Goal: Transaction & Acquisition: Purchase product/service

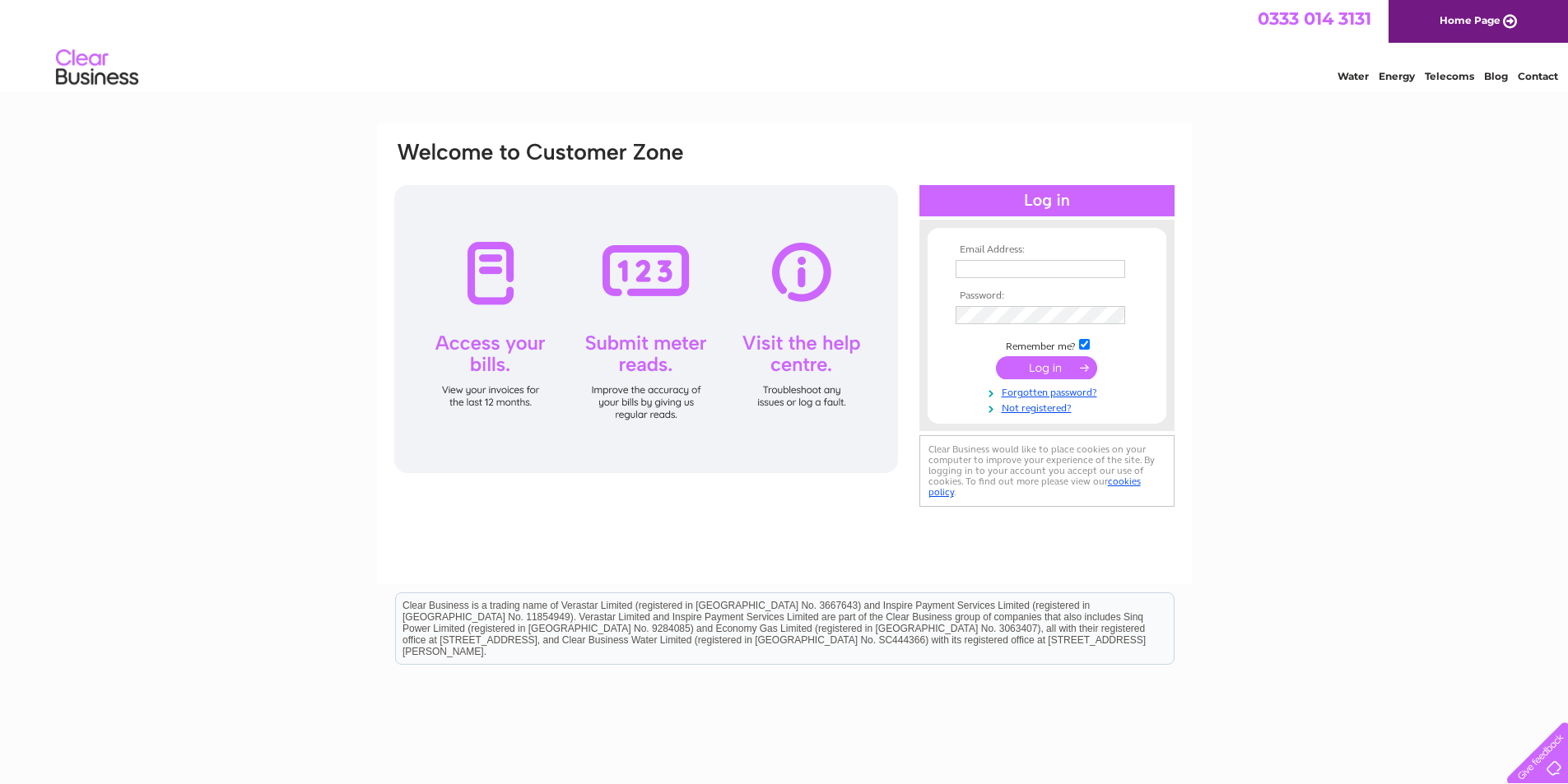
type input "admin@allurebk.co.uk"
click at [1065, 371] on input "submit" at bounding box center [1047, 368] width 101 height 23
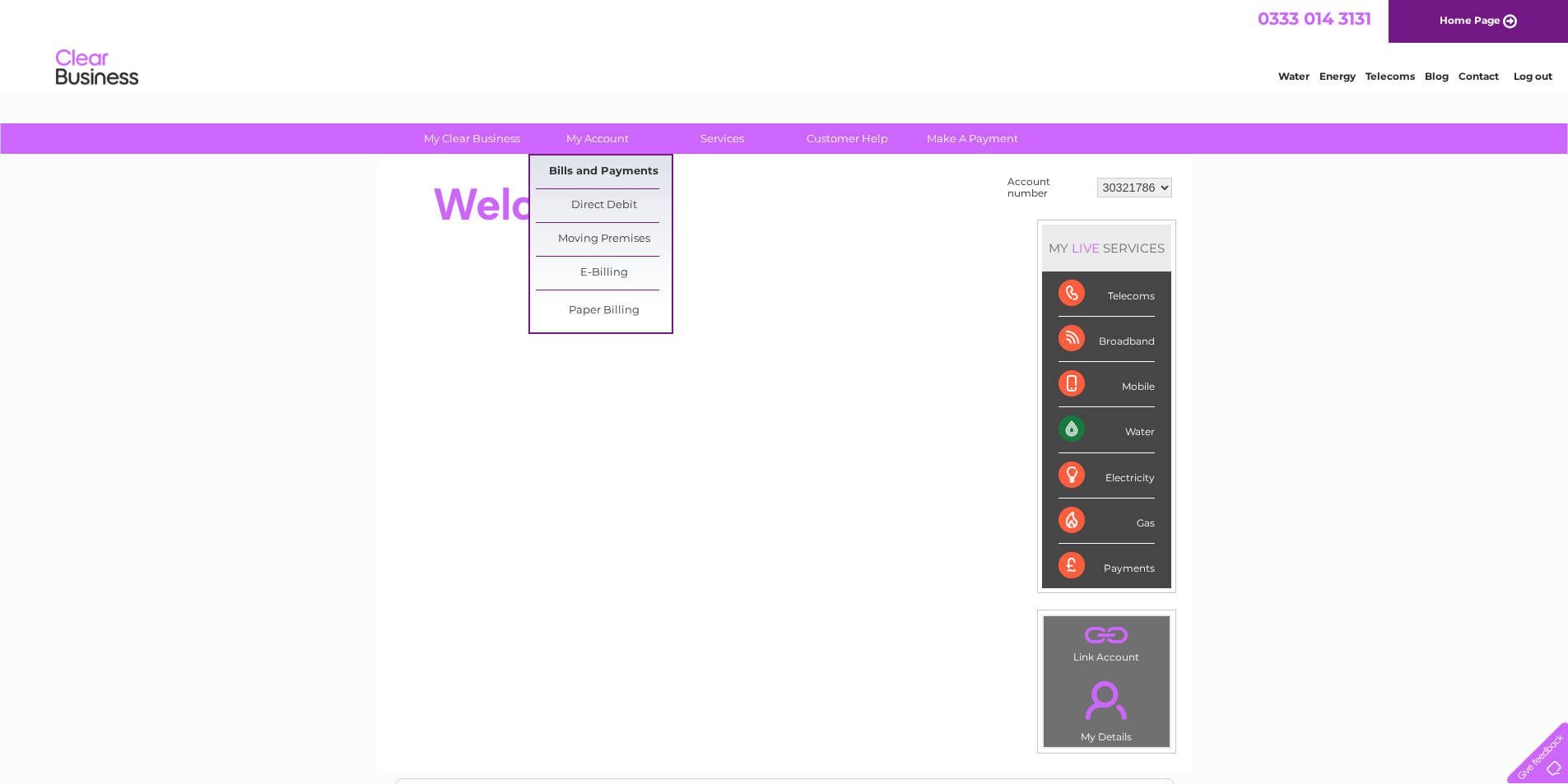
click at [616, 180] on link "Bills and Payments" at bounding box center [603, 171] width 136 height 33
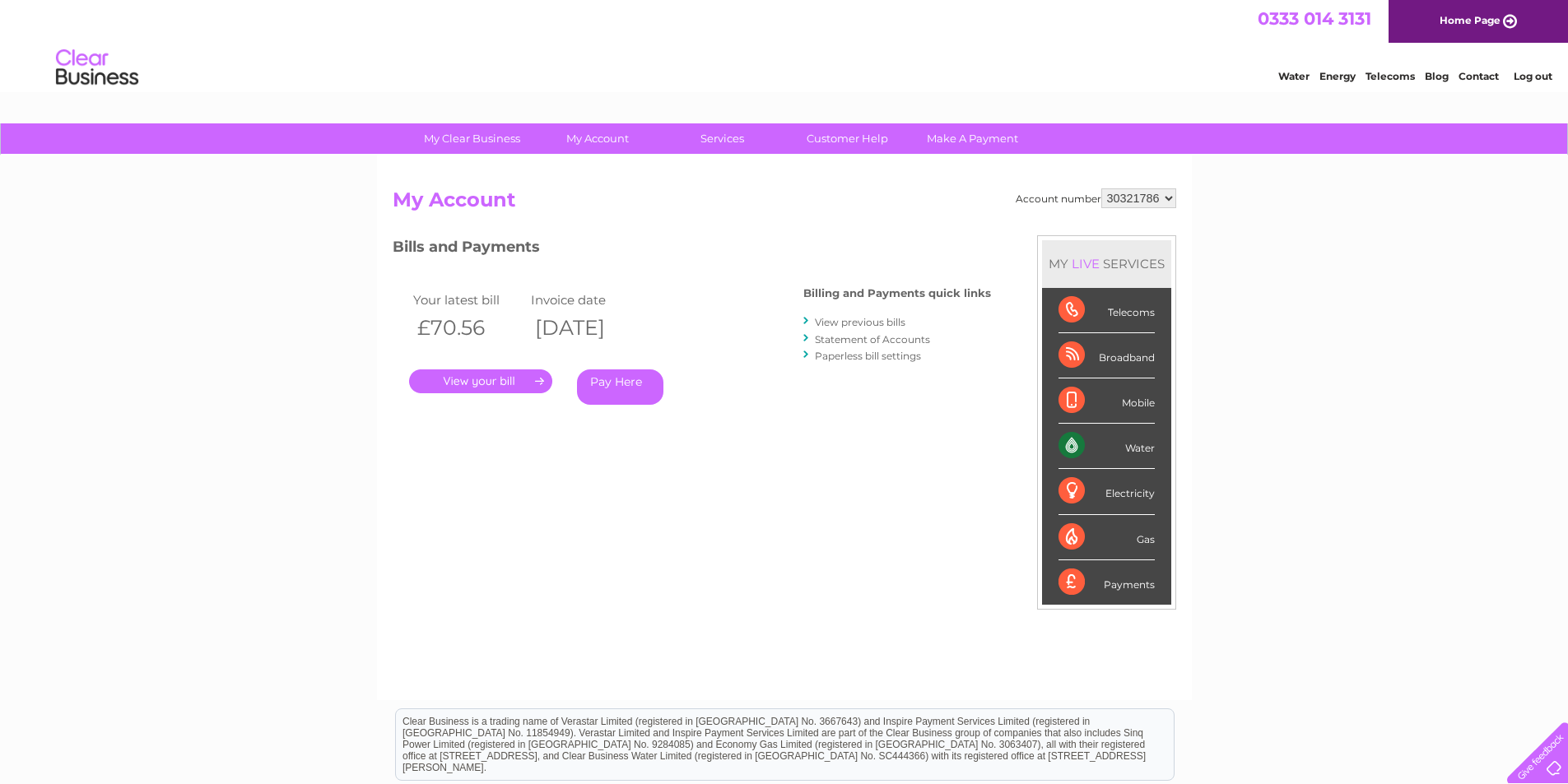
click at [526, 382] on link "." at bounding box center [480, 381] width 143 height 24
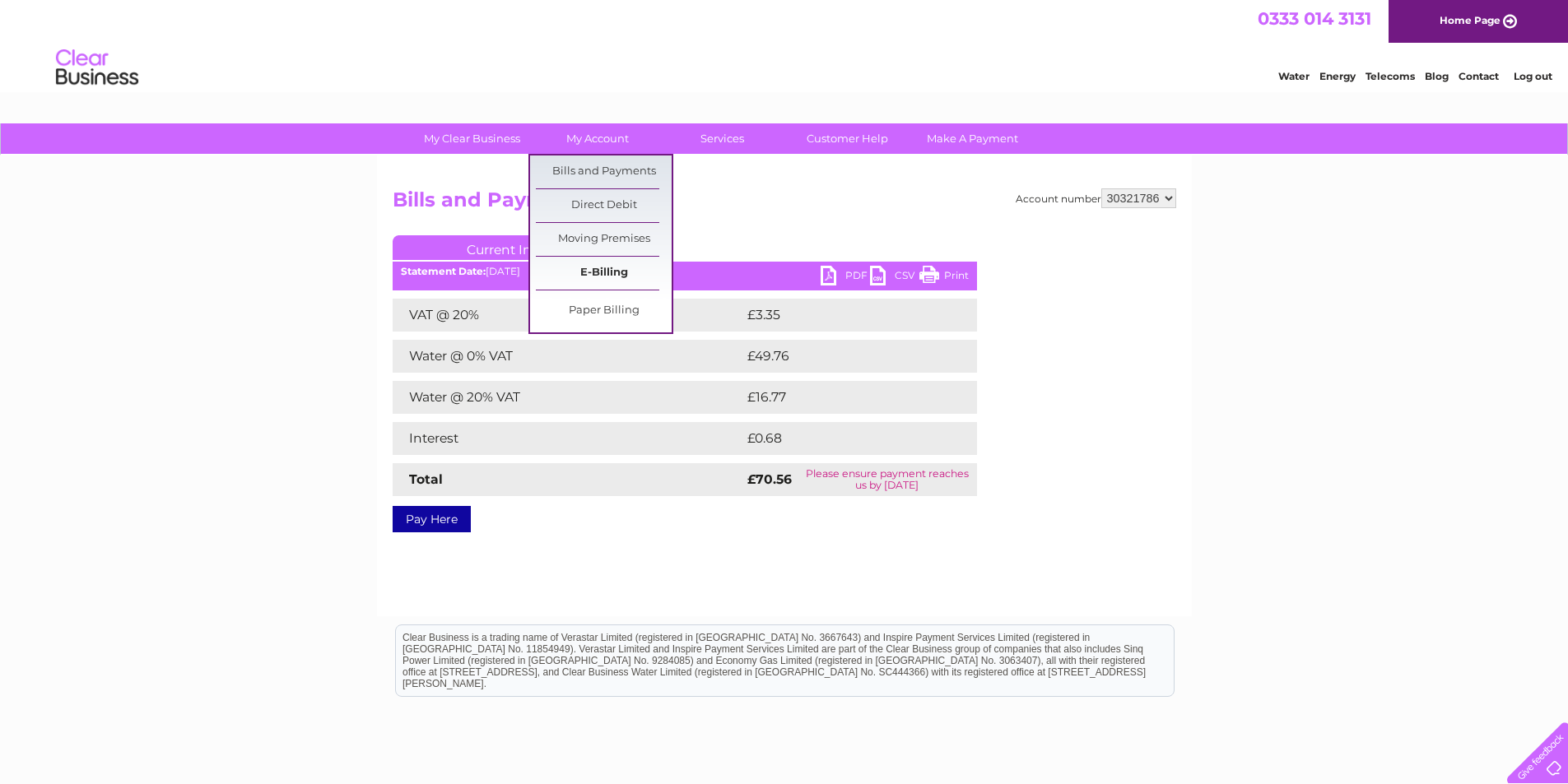
click at [618, 275] on link "E-Billing" at bounding box center [603, 273] width 136 height 33
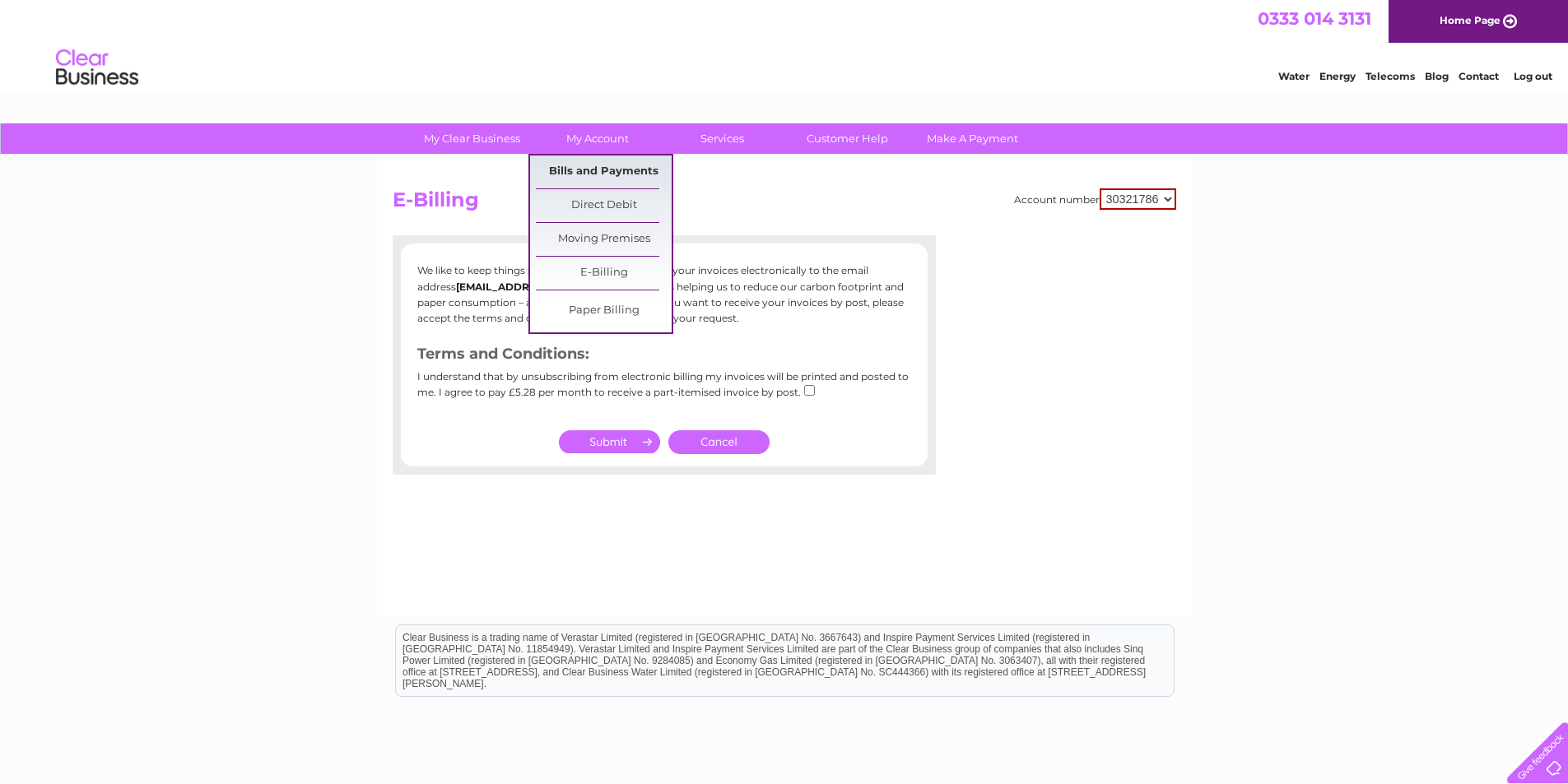
click at [613, 171] on link "Bills and Payments" at bounding box center [603, 171] width 136 height 33
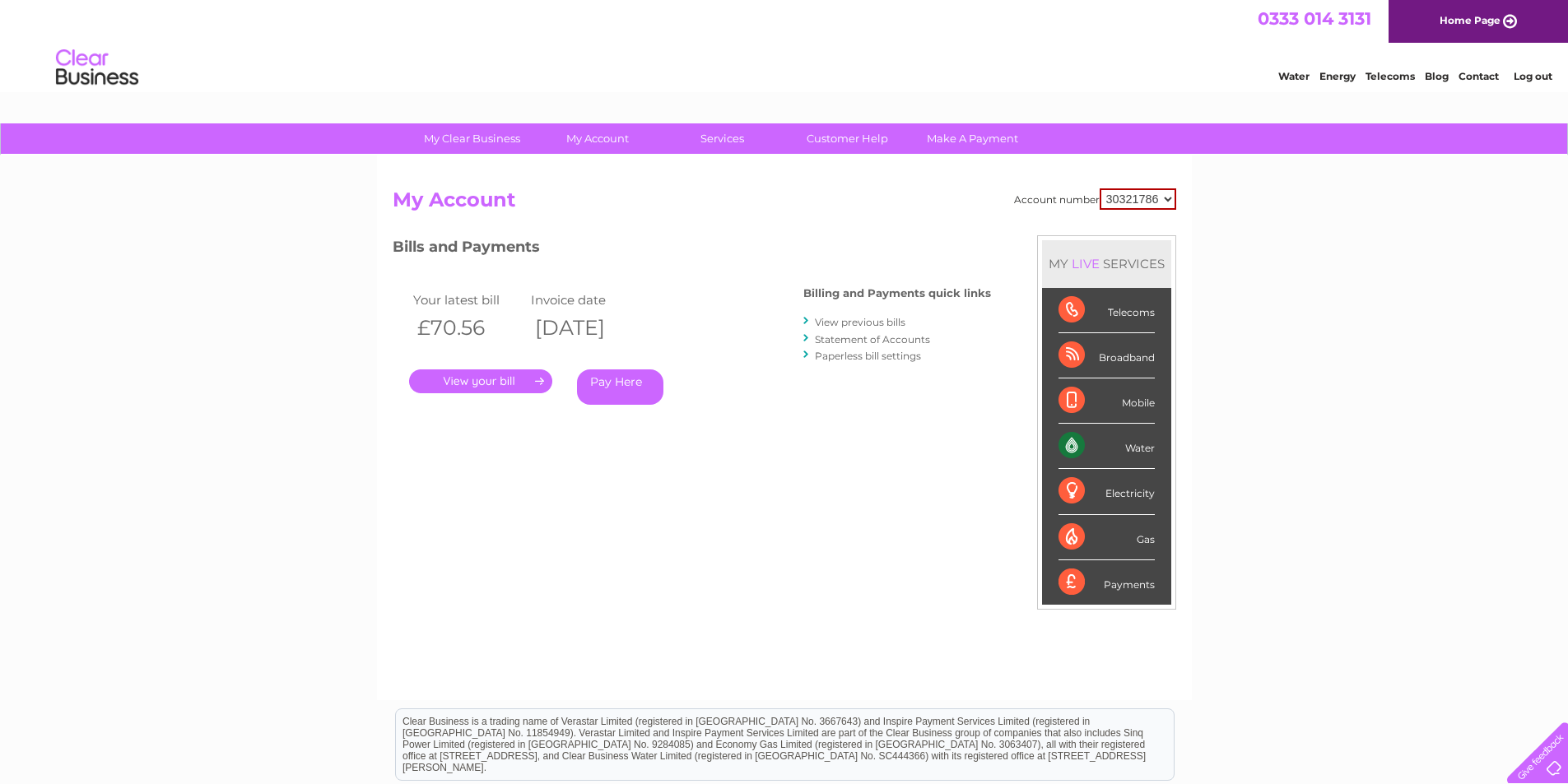
click at [844, 322] on link "View previous bills" at bounding box center [860, 322] width 91 height 12
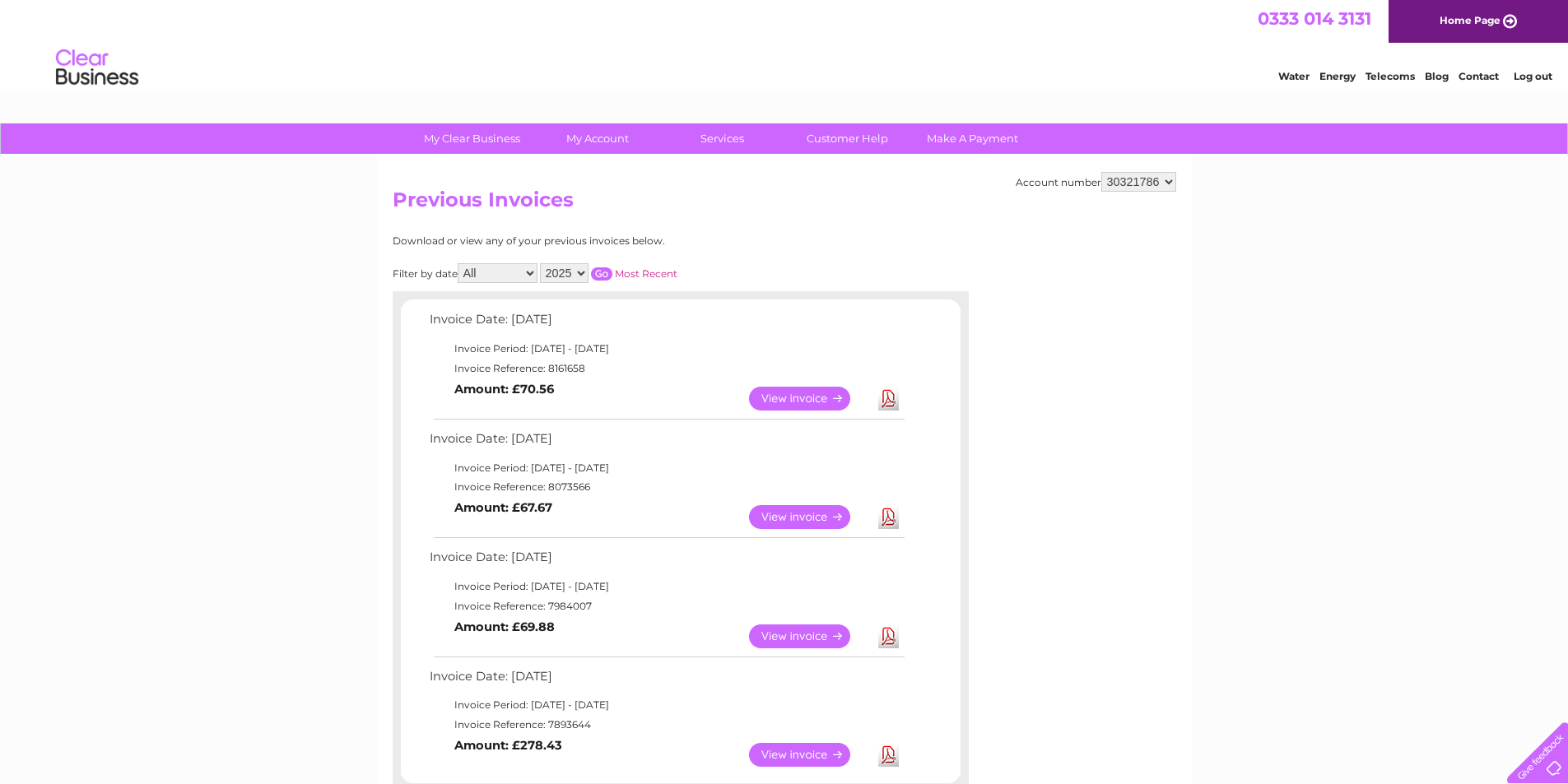
click at [798, 517] on link "View" at bounding box center [810, 517] width 121 height 24
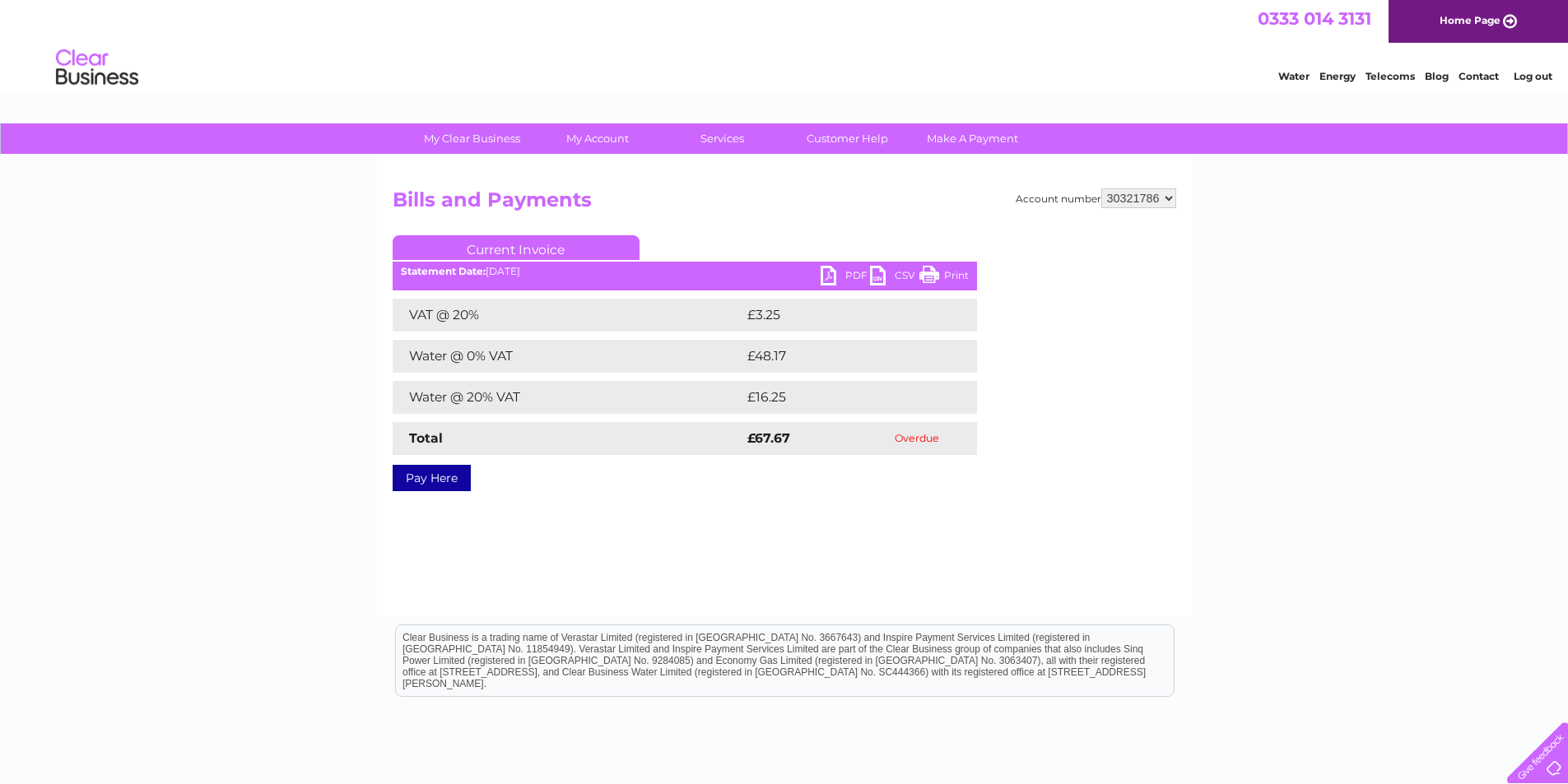
click at [832, 273] on link "PDF" at bounding box center [845, 277] width 50 height 24
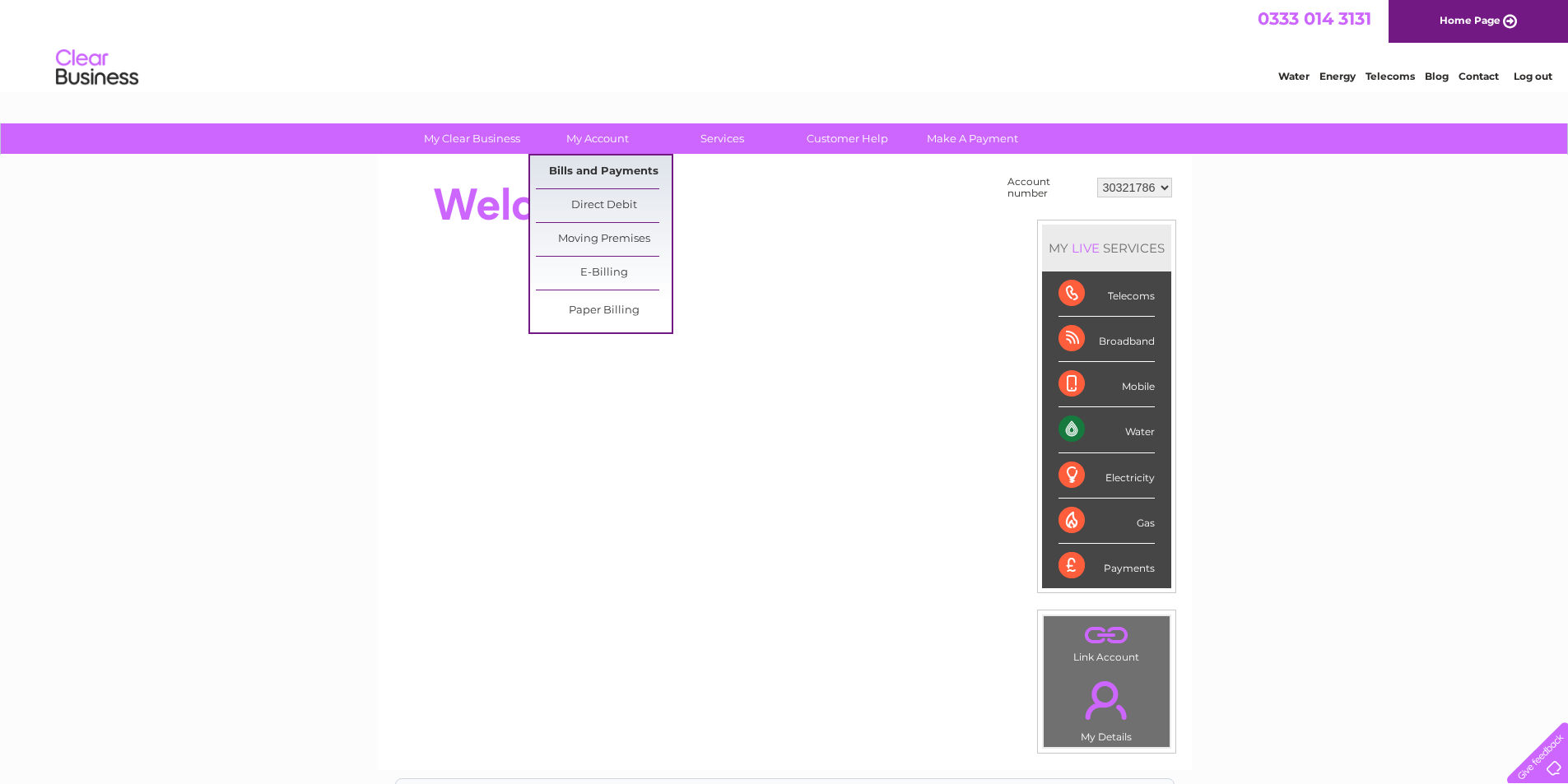
click at [626, 172] on link "Bills and Payments" at bounding box center [603, 171] width 136 height 33
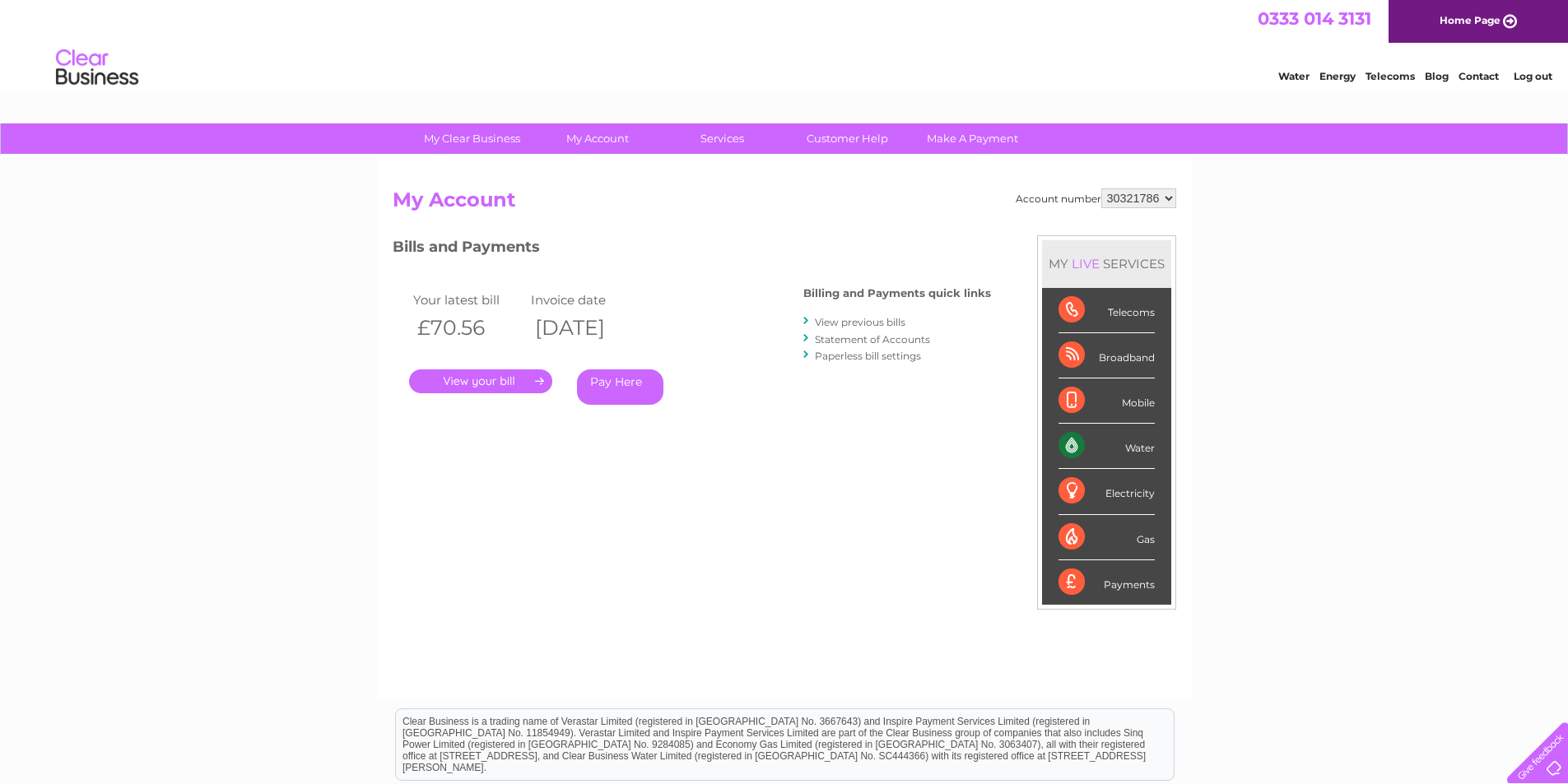
click at [644, 384] on link "Pay Here" at bounding box center [620, 387] width 86 height 36
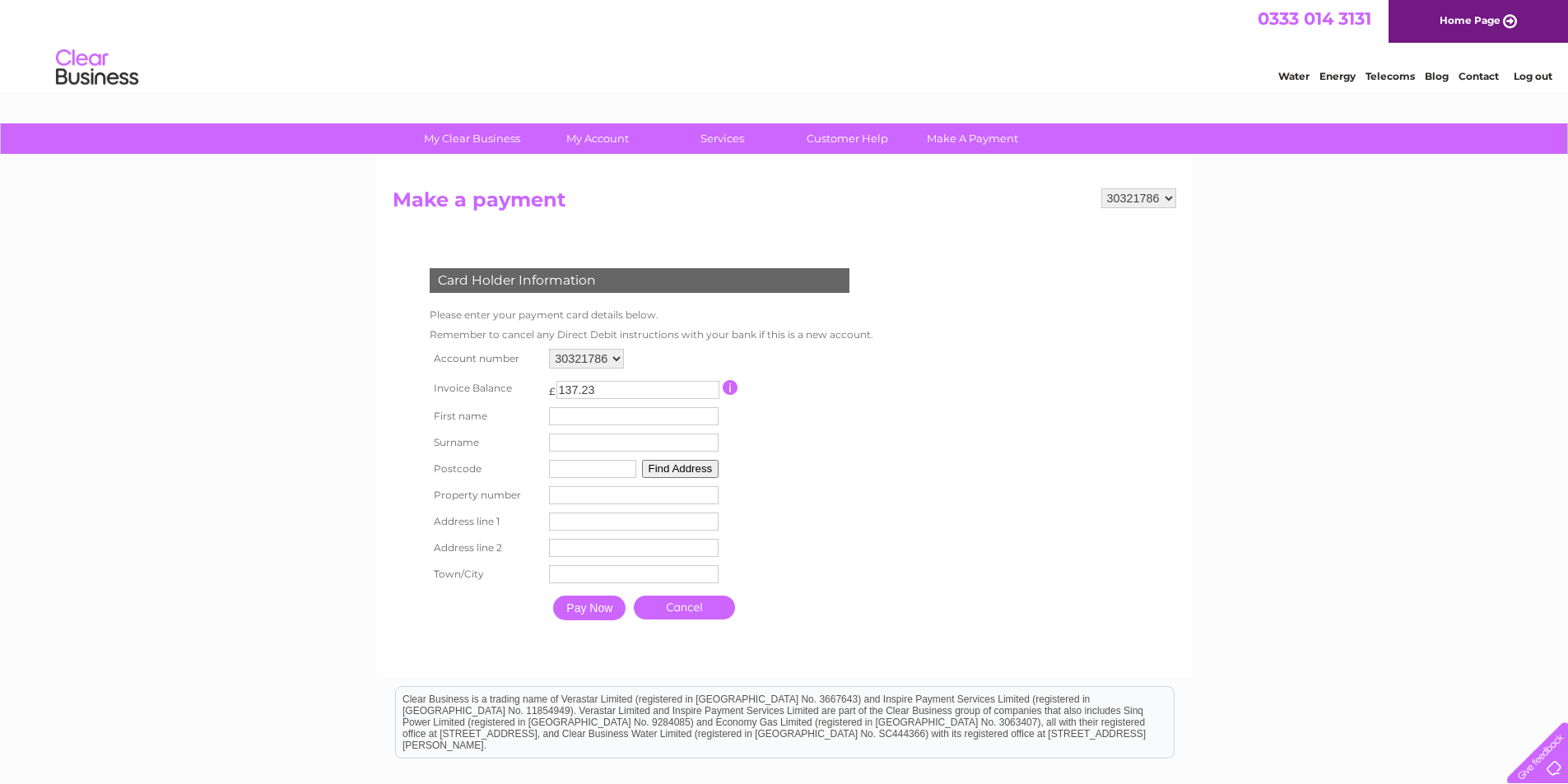
click at [710, 396] on input "137.23" at bounding box center [638, 390] width 163 height 18
click at [710, 396] on input "136.23" at bounding box center [638, 390] width 163 height 18
click at [710, 396] on input "135.23" at bounding box center [638, 390] width 163 height 18
click at [710, 396] on input "134.23" at bounding box center [638, 390] width 163 height 18
click at [710, 396] on input "133.23" at bounding box center [638, 390] width 163 height 18
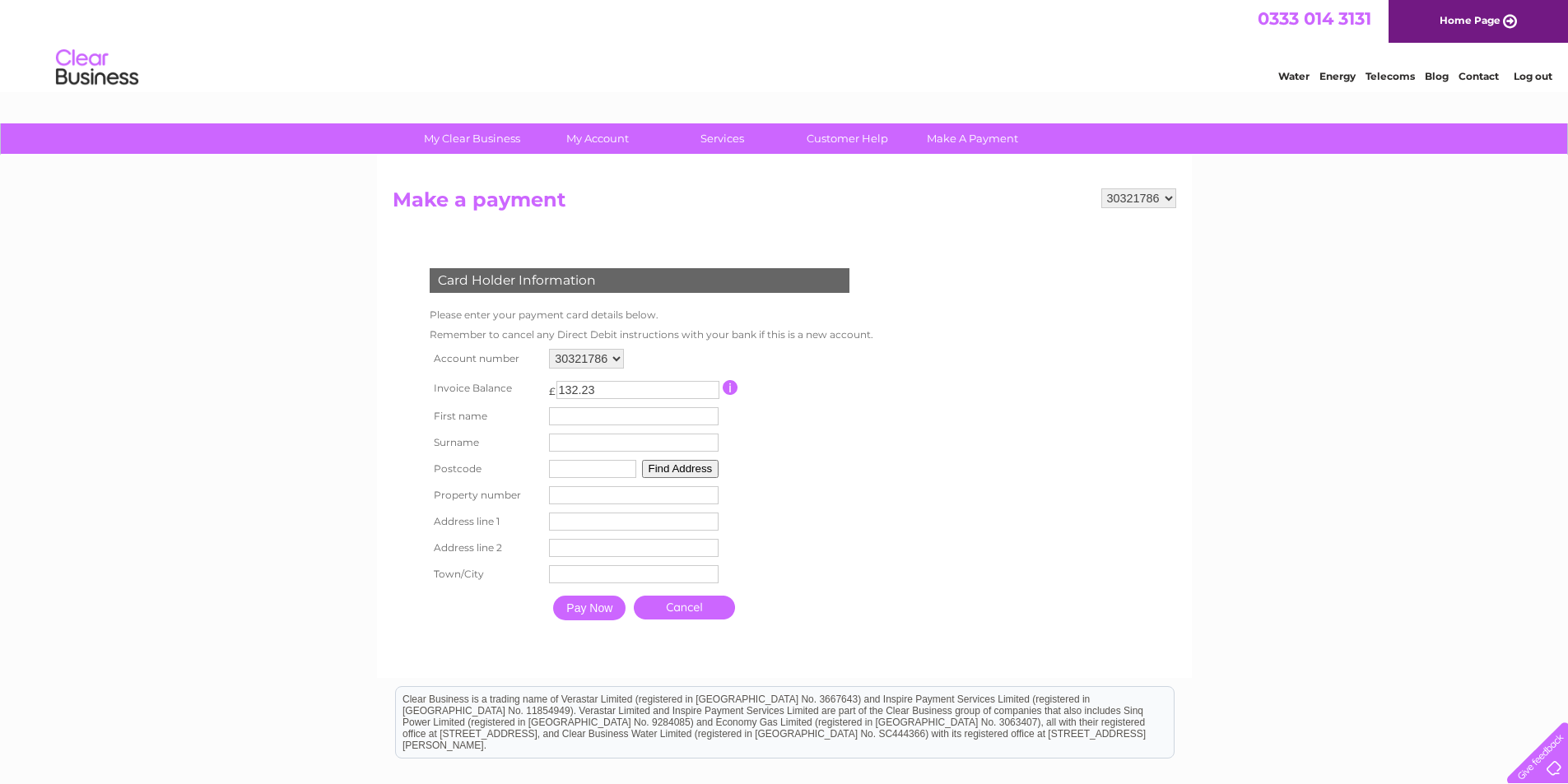
click at [710, 396] on input "132.23" at bounding box center [638, 390] width 163 height 18
click at [710, 396] on input "123.23" at bounding box center [638, 390] width 163 height 18
type input "116.23"
click at [710, 396] on input "116.23" at bounding box center [638, 390] width 163 height 18
click at [673, 367] on div "30321786" at bounding box center [633, 359] width 170 height 20
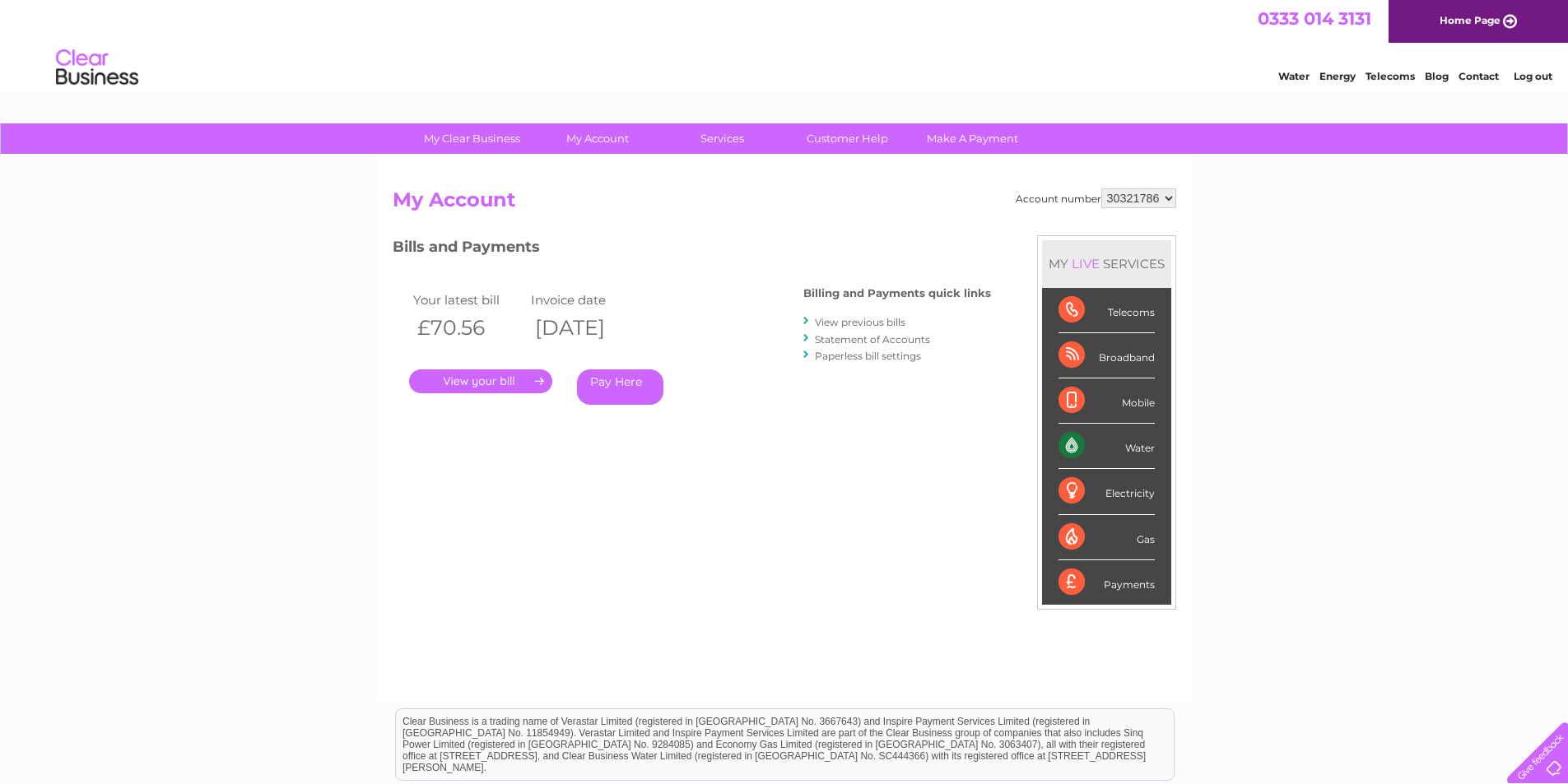
click at [617, 387] on link "Pay Here" at bounding box center [620, 387] width 86 height 36
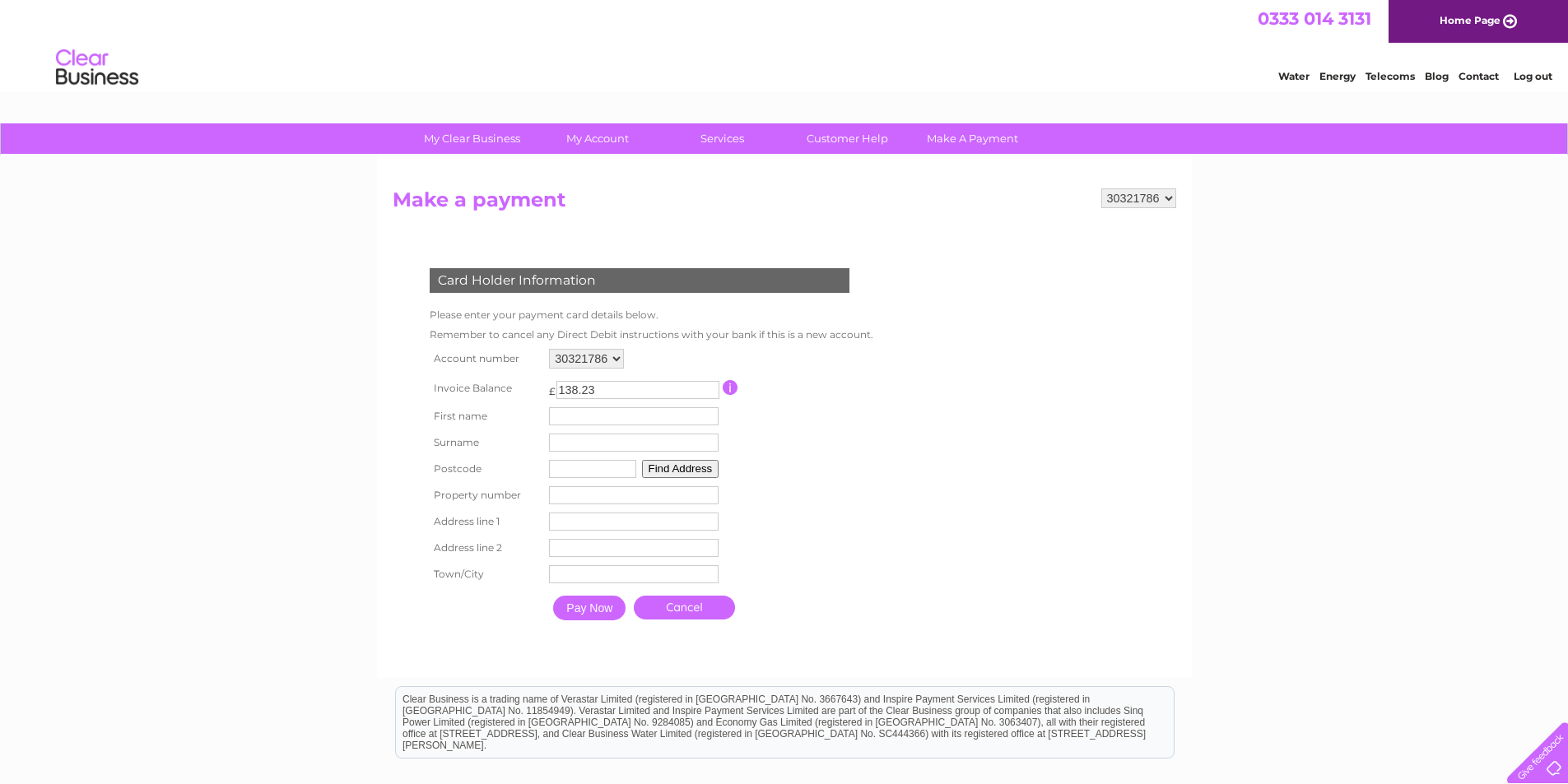
click at [615, 394] on input "138.23" at bounding box center [638, 390] width 163 height 18
type input "70.56"
click at [628, 414] on input "text" at bounding box center [636, 417] width 171 height 20
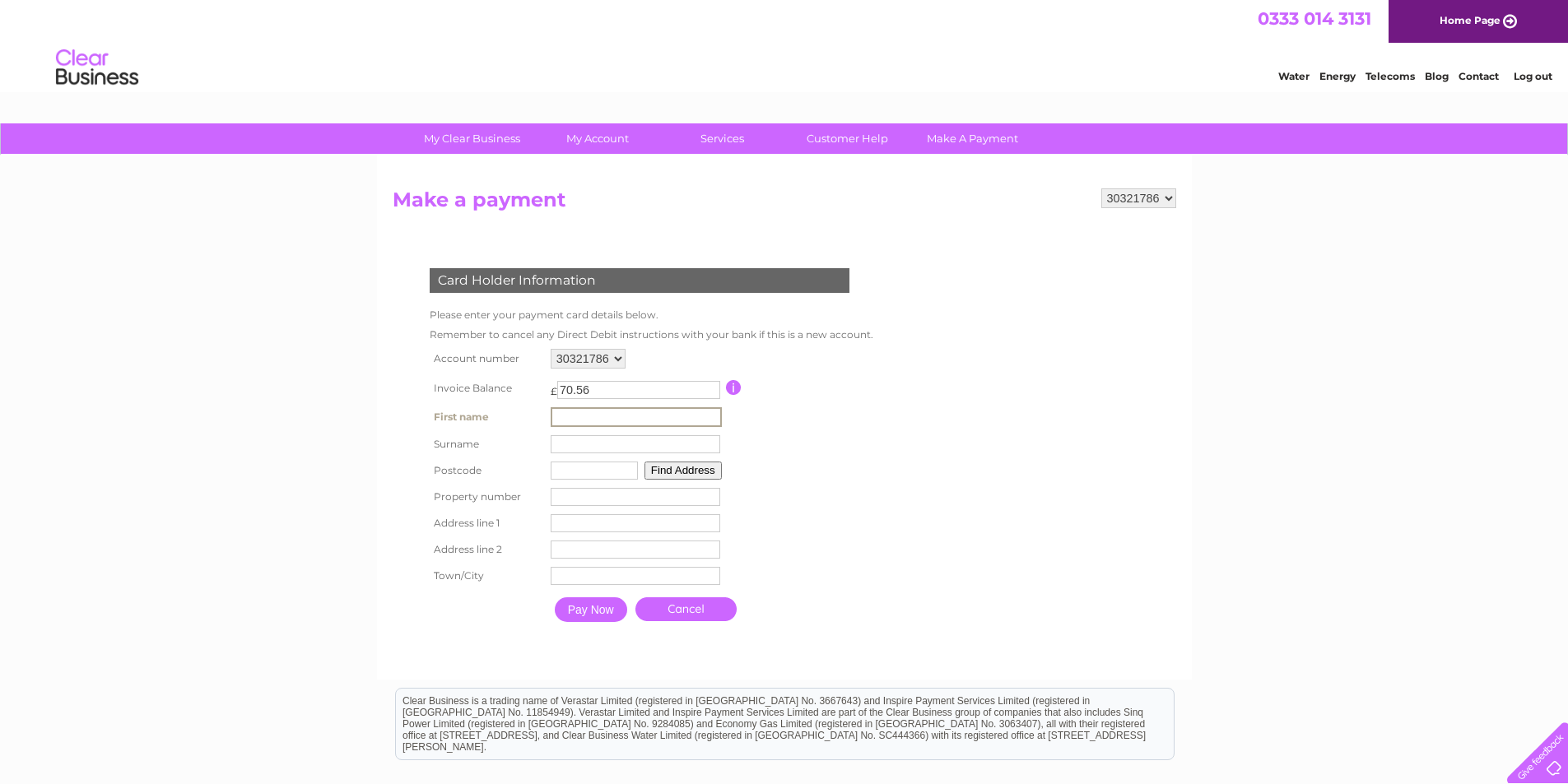
type input "[PERSON_NAME]"
type input "Brown"
type input "G52 4LA"
type input "29"
click at [666, 468] on button "Find Address" at bounding box center [683, 471] width 77 height 18
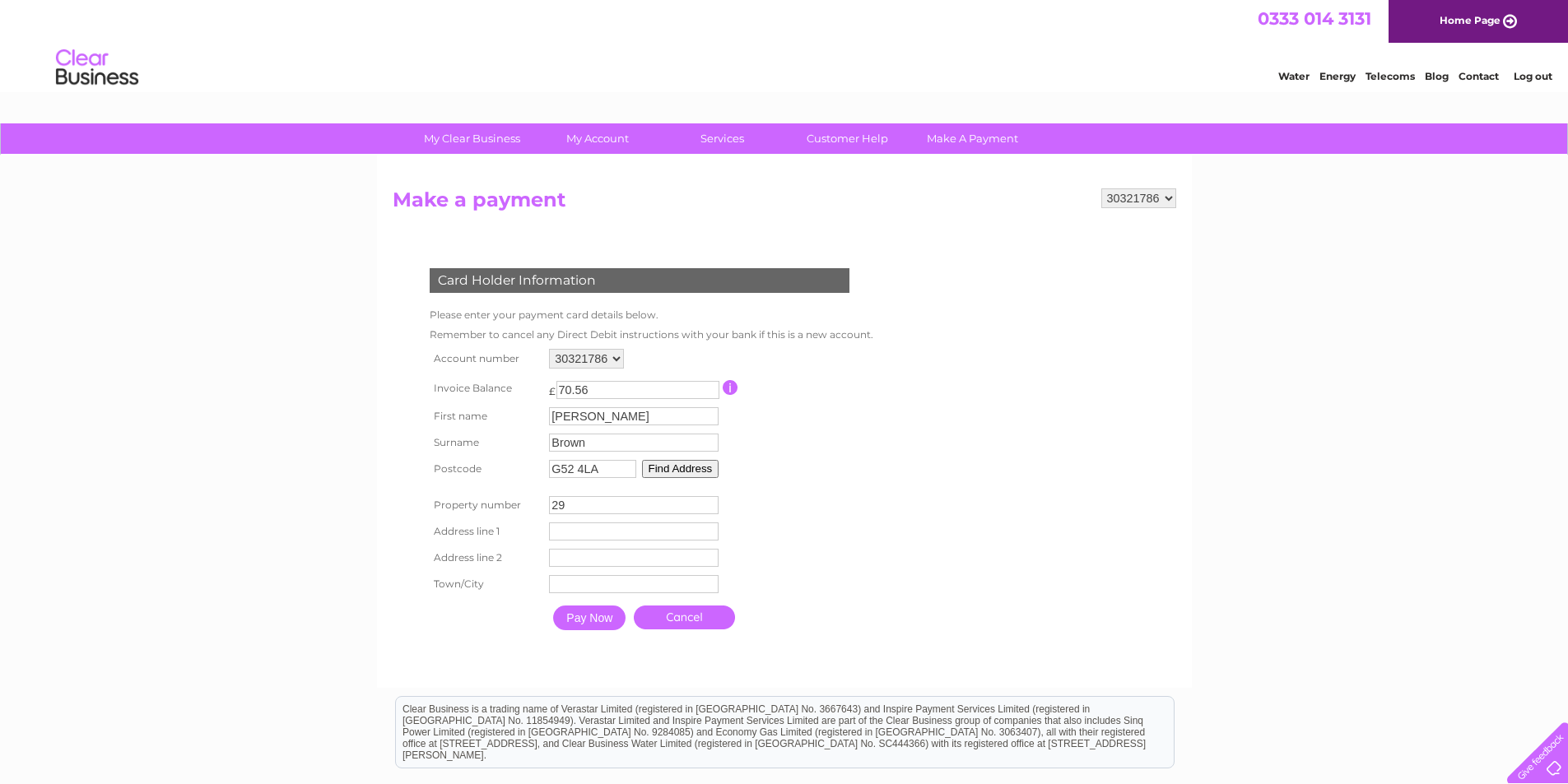
click at [668, 464] on button "Find Address" at bounding box center [680, 469] width 77 height 18
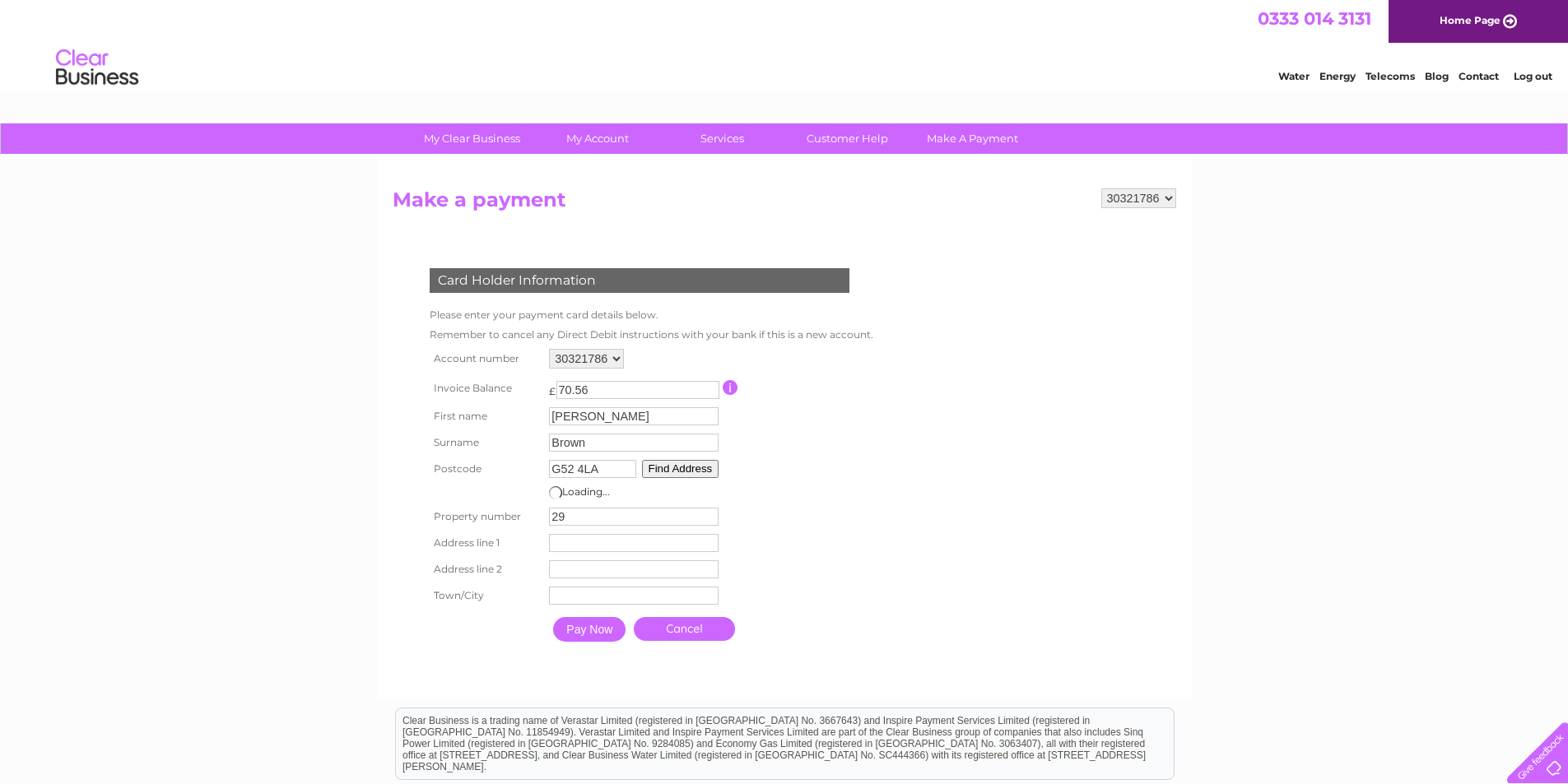
click at [629, 519] on input "29" at bounding box center [633, 517] width 170 height 18
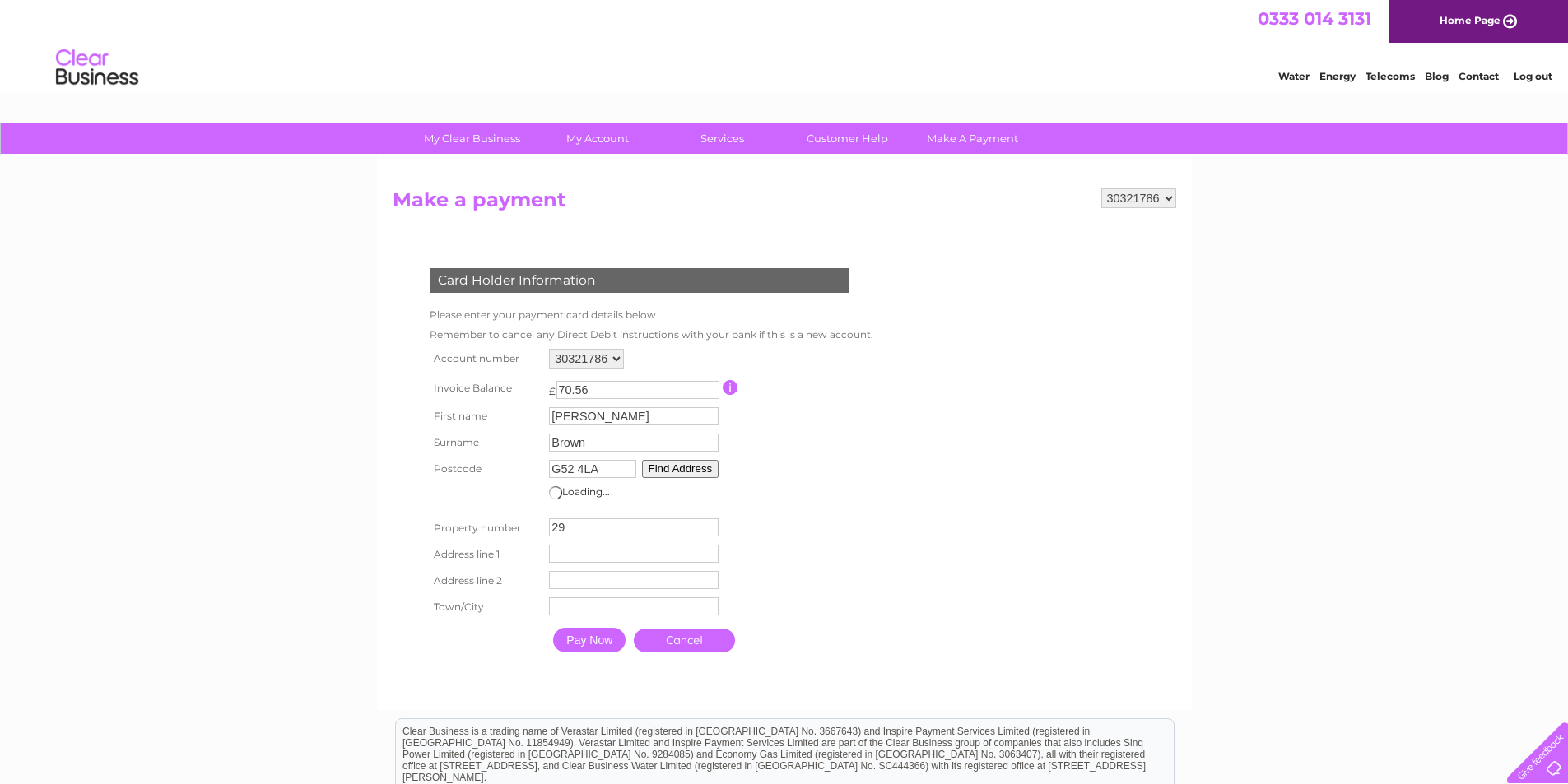
click at [629, 519] on input "29" at bounding box center [633, 527] width 170 height 18
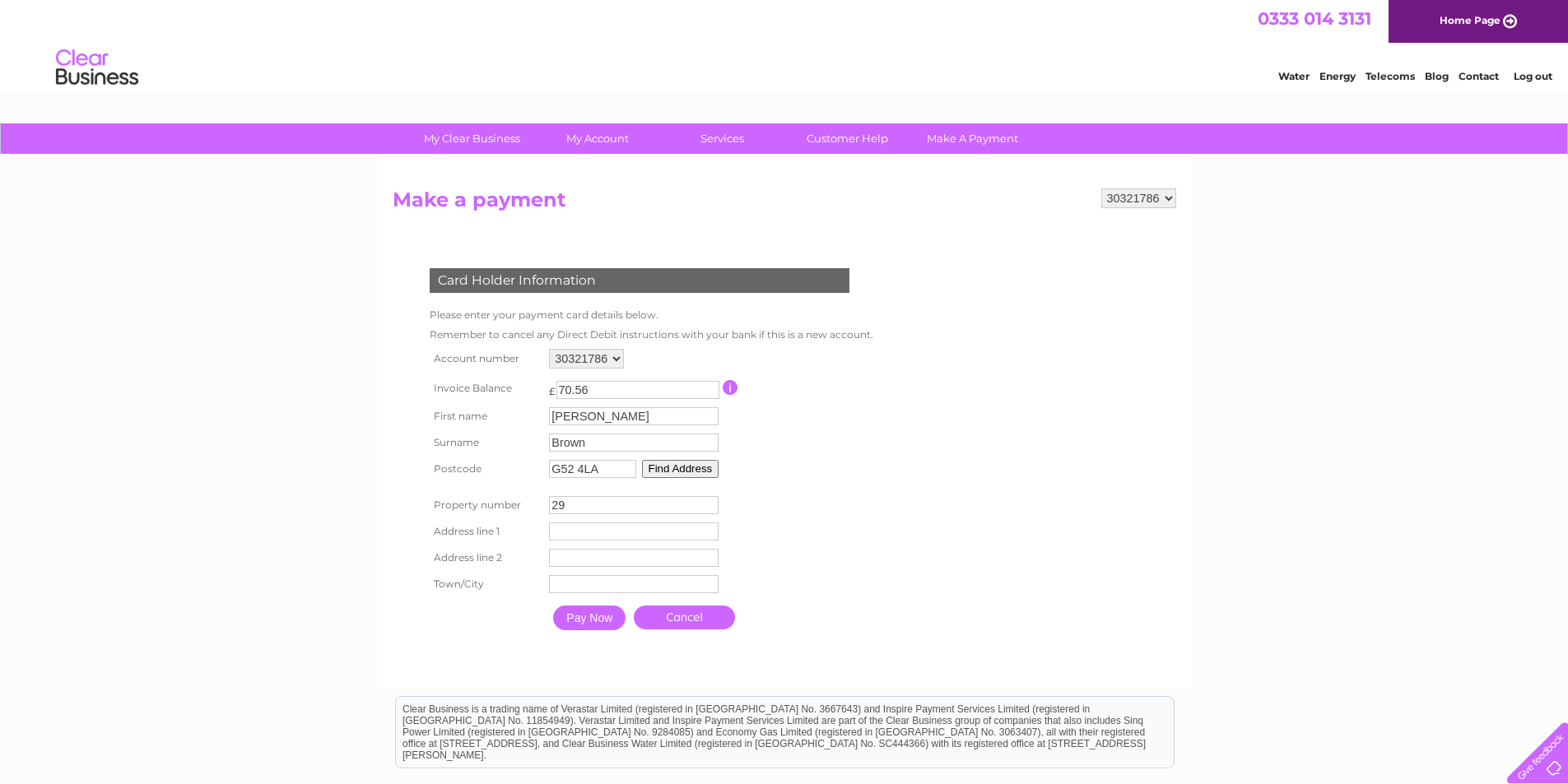
click at [630, 513] on input "29" at bounding box center [633, 505] width 170 height 18
click at [598, 537] on input "text" at bounding box center [636, 533] width 171 height 20
type input "[STREET_ADDRESS]"
type input "Hillington"
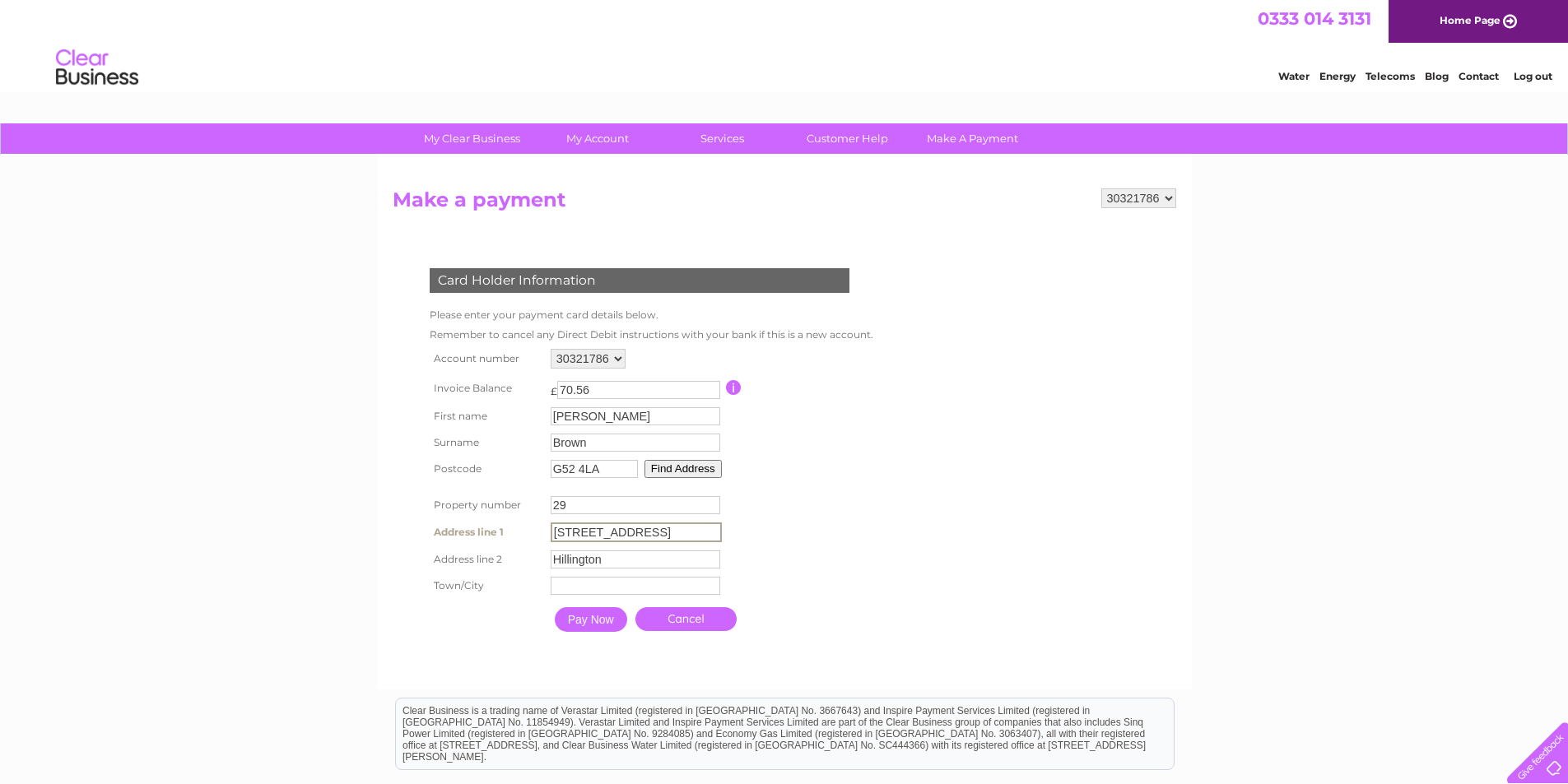
type input "[GEOGRAPHIC_DATA]"
drag, startPoint x: 571, startPoint y: 529, endPoint x: 550, endPoint y: 533, distance: 21.4
click at [550, 533] on input "[STREET_ADDRESS]" at bounding box center [636, 533] width 171 height 20
type input "[GEOGRAPHIC_DATA]"
click at [816, 489] on td at bounding box center [800, 487] width 148 height 10
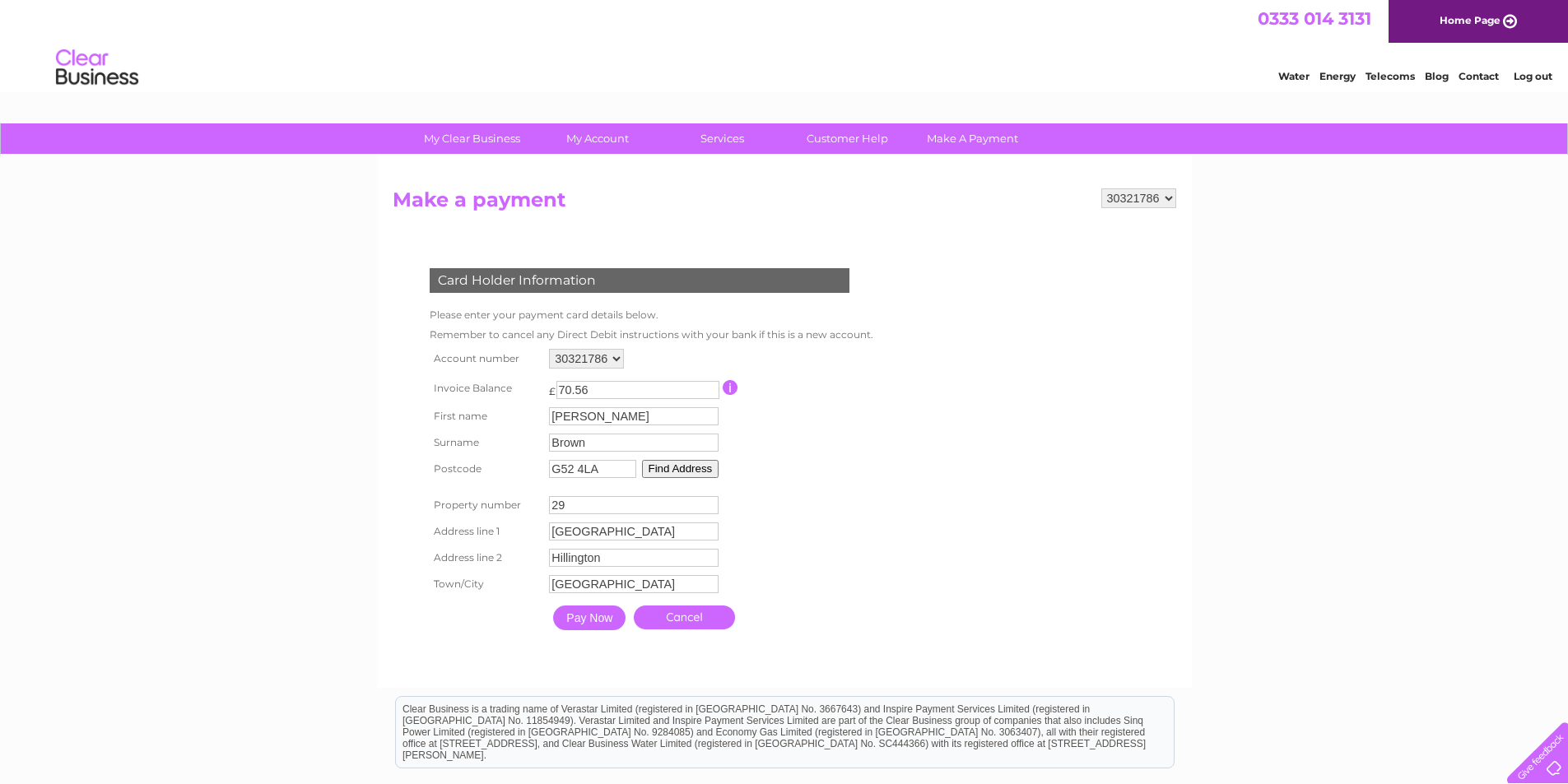
click at [732, 386] on input "button" at bounding box center [731, 387] width 16 height 15
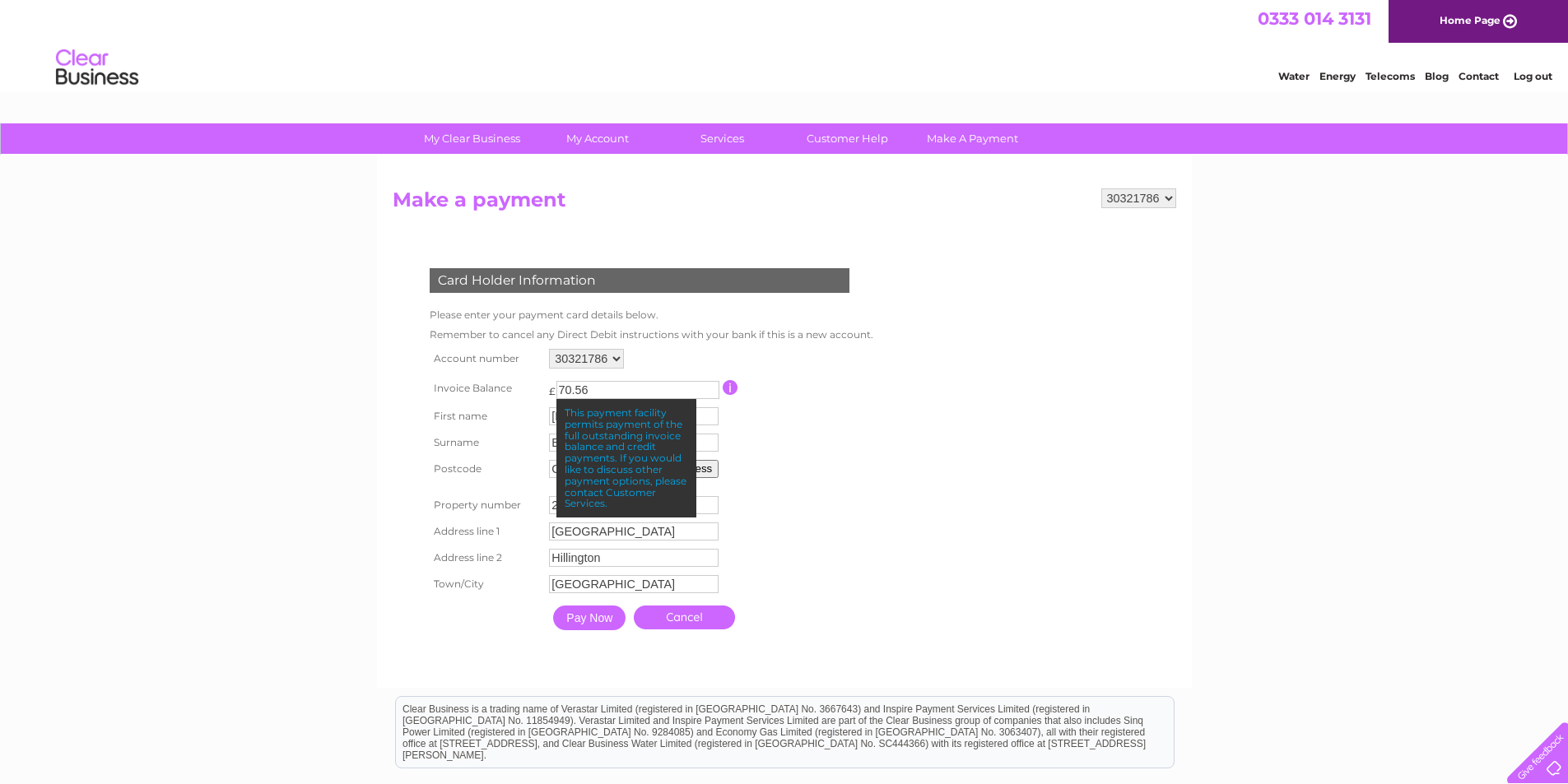
click at [732, 386] on input "button" at bounding box center [731, 387] width 16 height 15
click at [573, 625] on input "Pay Now" at bounding box center [590, 618] width 73 height 25
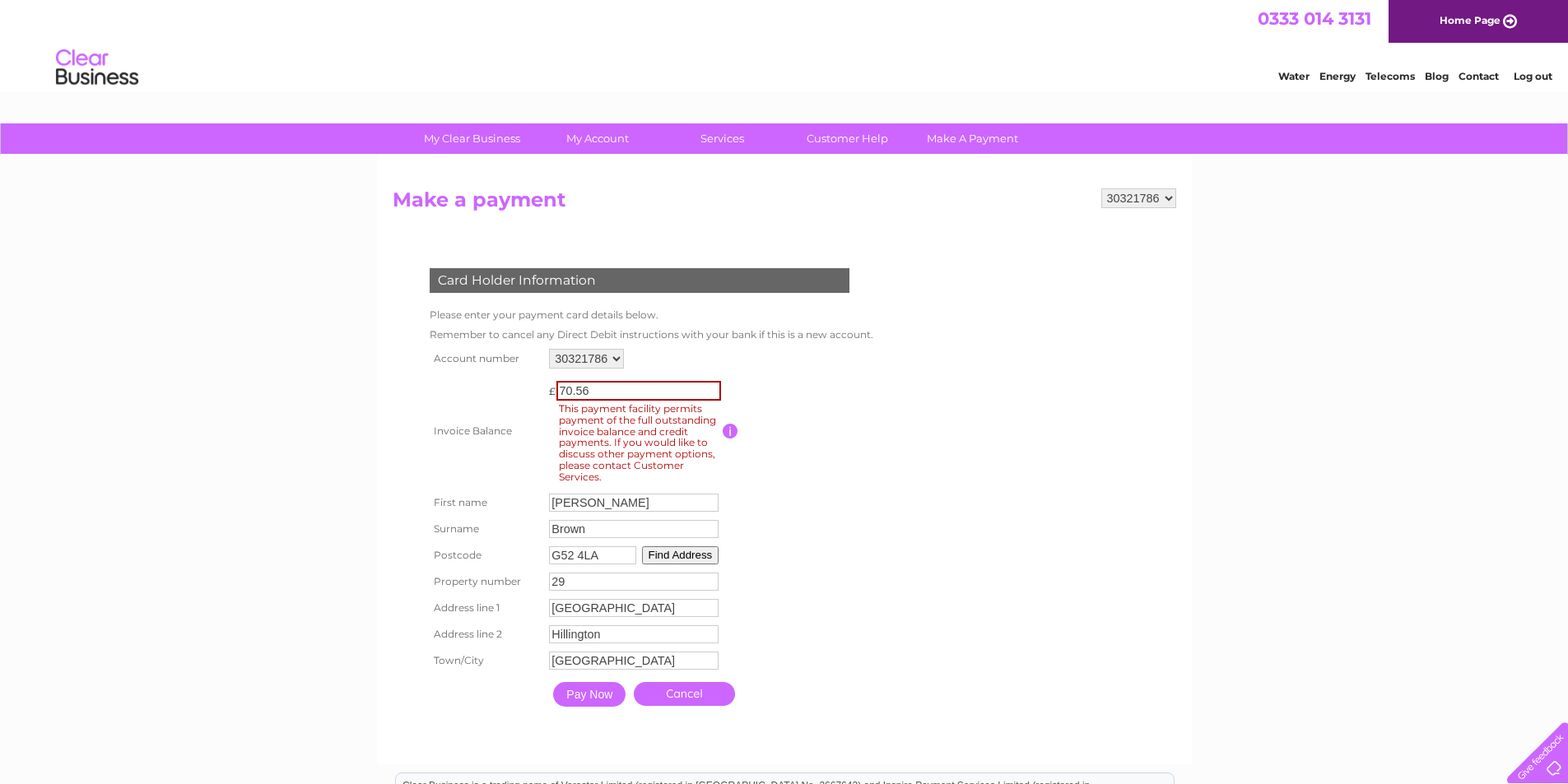
click at [663, 391] on input "70.56" at bounding box center [638, 391] width 164 height 20
click at [756, 426] on td at bounding box center [796, 432] width 147 height 117
